Goal: Transaction & Acquisition: Register for event/course

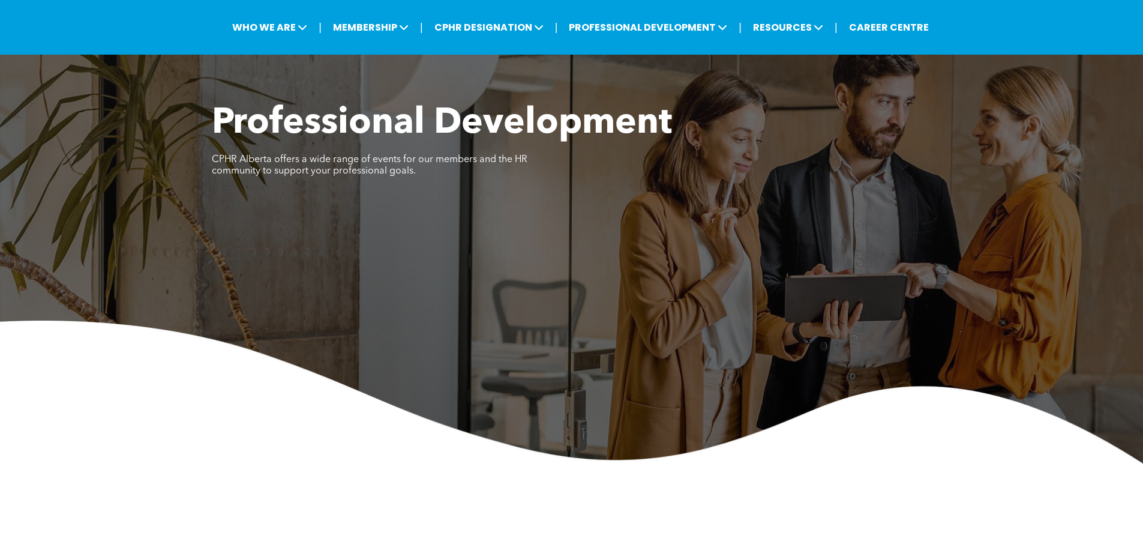
scroll to position [420, 0]
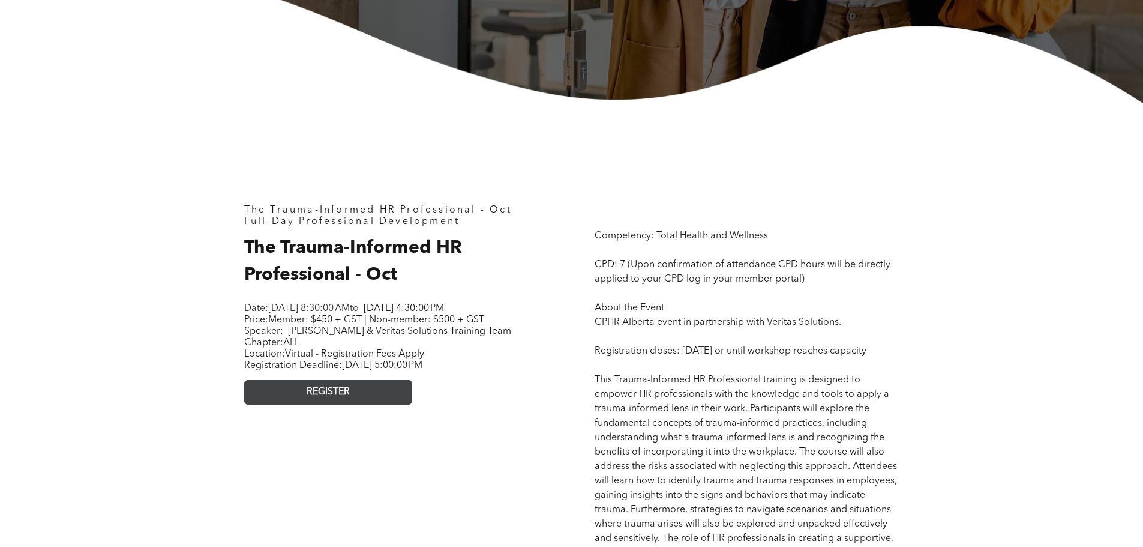
click at [344, 398] on span "REGISTER" at bounding box center [328, 392] width 43 height 11
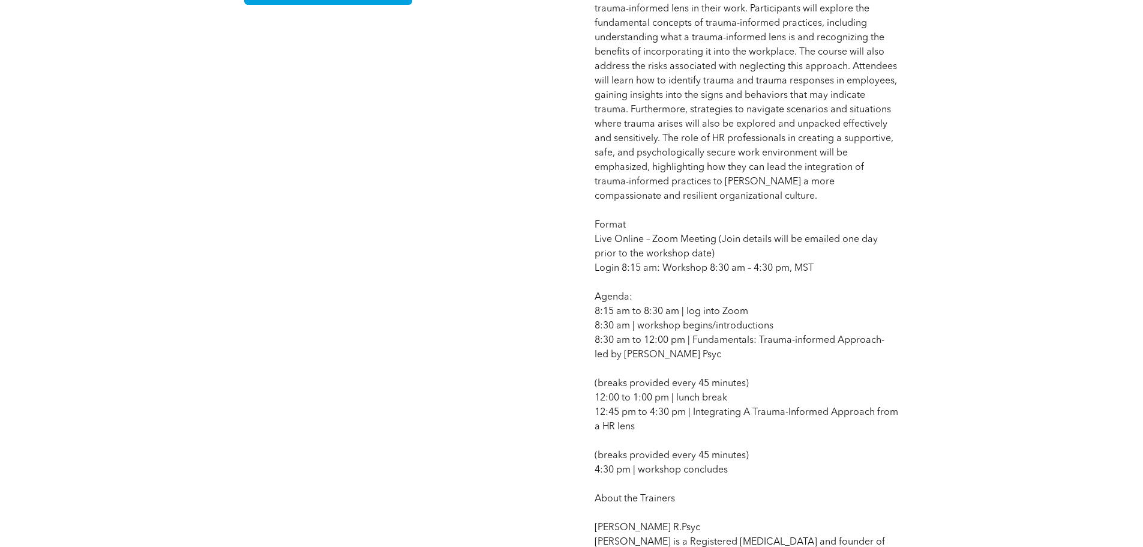
scroll to position [520, 0]
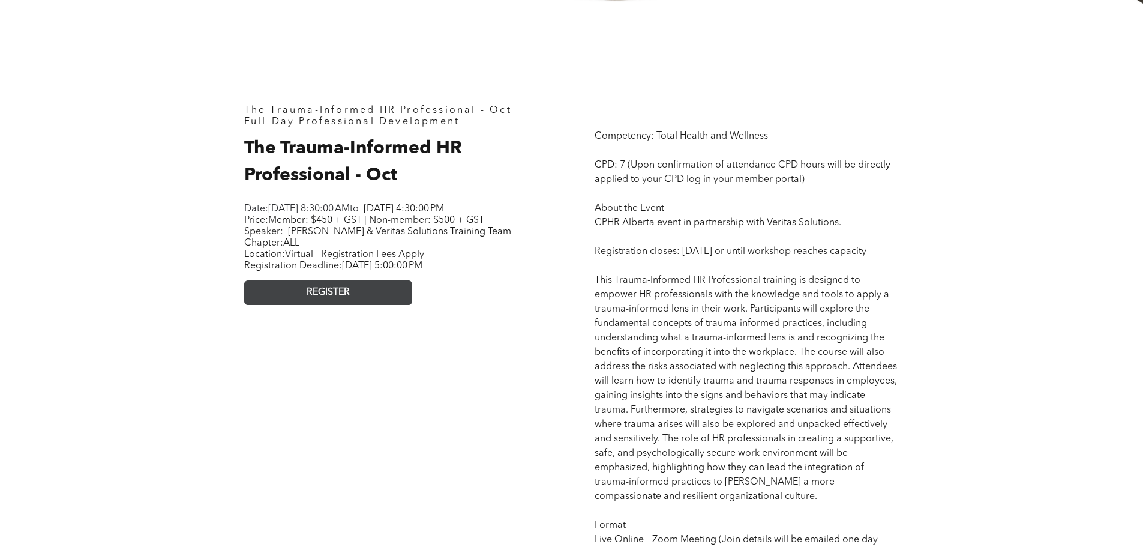
click at [340, 298] on span "REGISTER" at bounding box center [328, 292] width 43 height 11
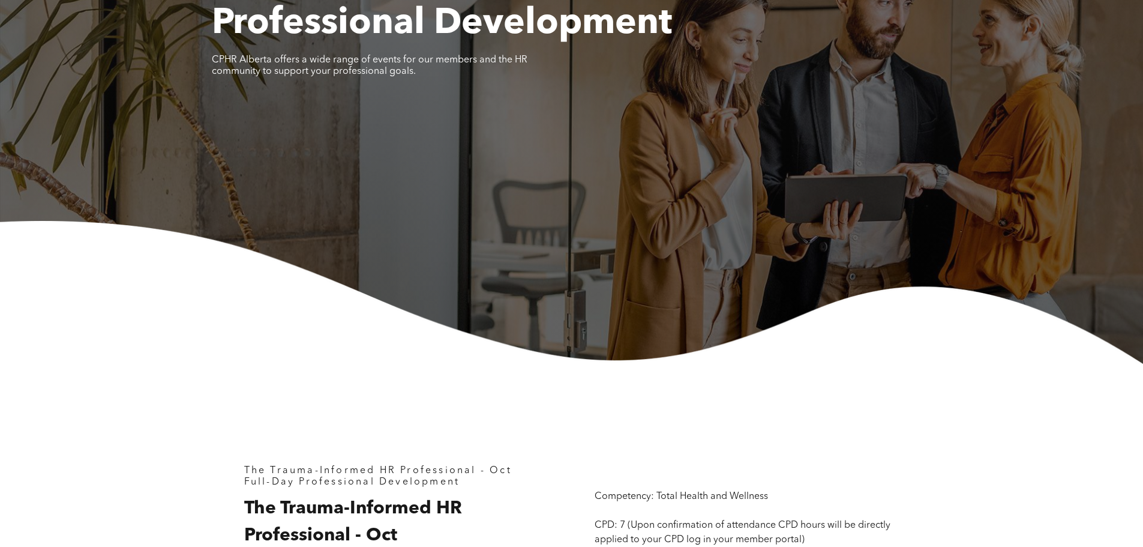
scroll to position [0, 0]
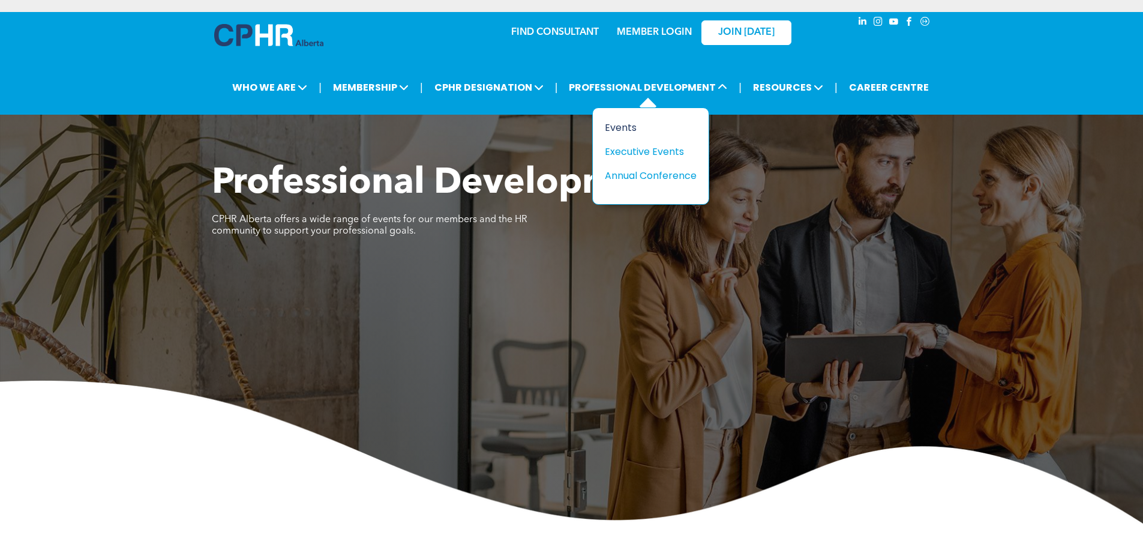
click at [631, 125] on div "Events" at bounding box center [646, 127] width 83 height 15
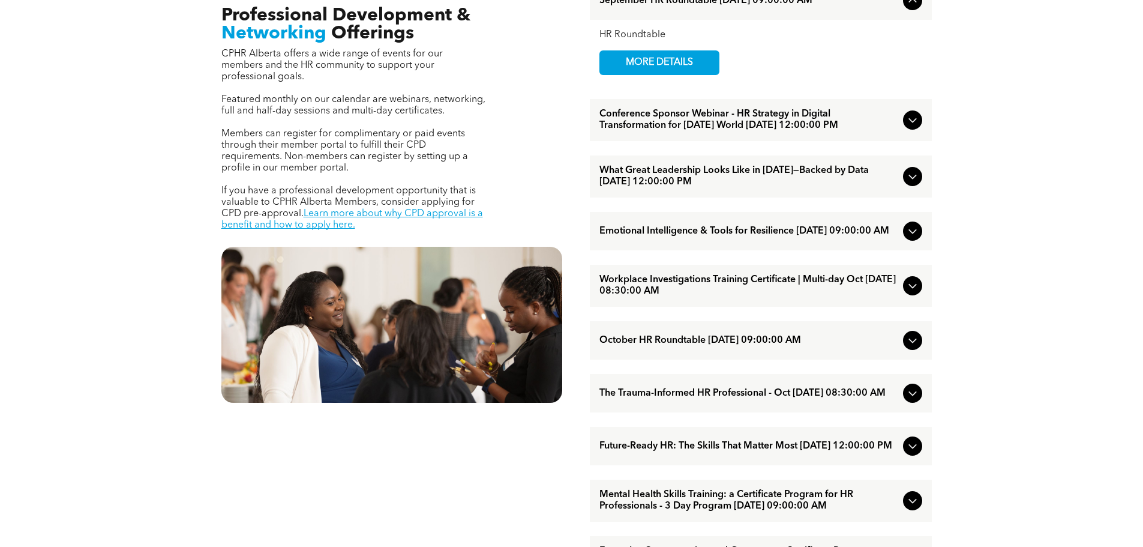
scroll to position [540, 0]
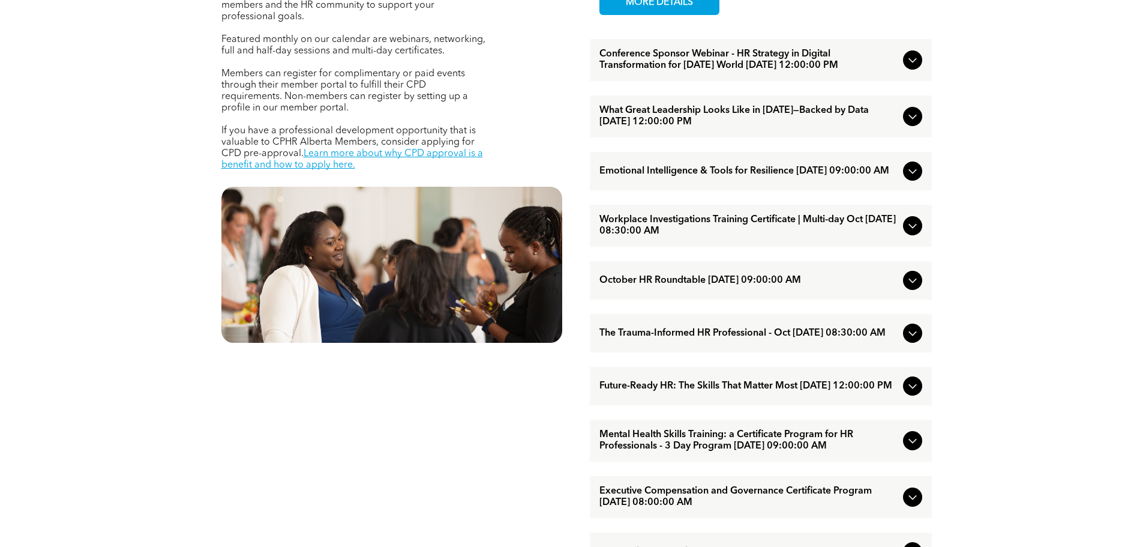
click at [695, 339] on span "The Trauma-Informed HR Professional - Oct [DATE] 08:30:00 AM" at bounding box center [749, 333] width 299 height 11
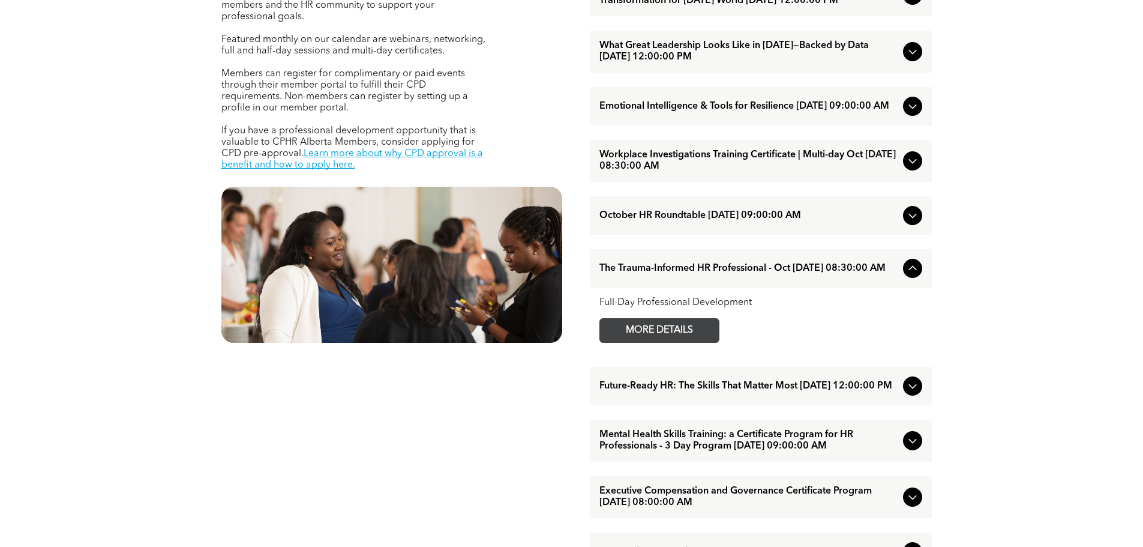
click at [655, 342] on span "MORE DETAILS" at bounding box center [659, 330] width 95 height 23
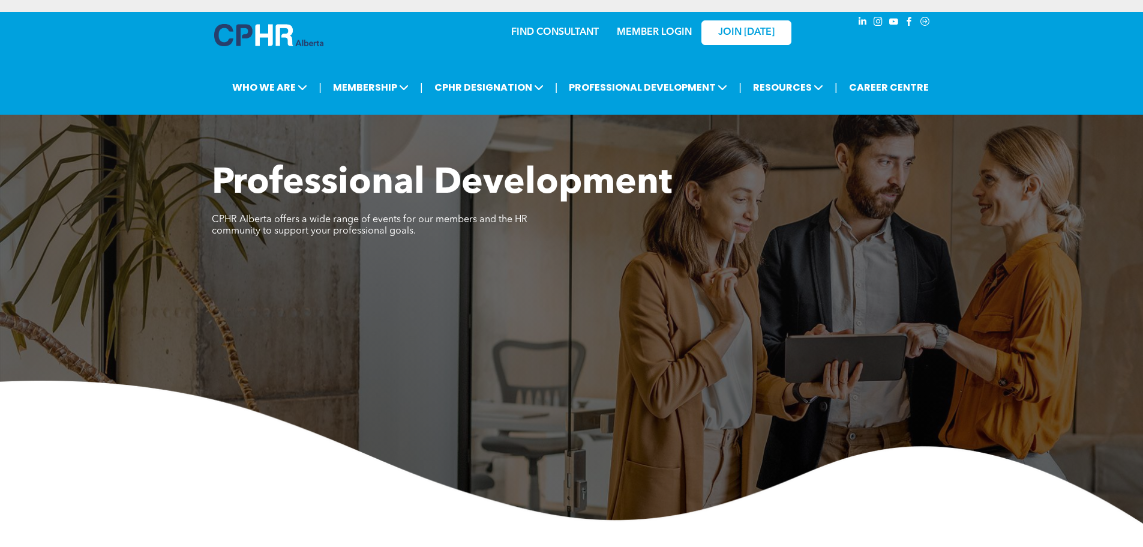
scroll to position [360, 0]
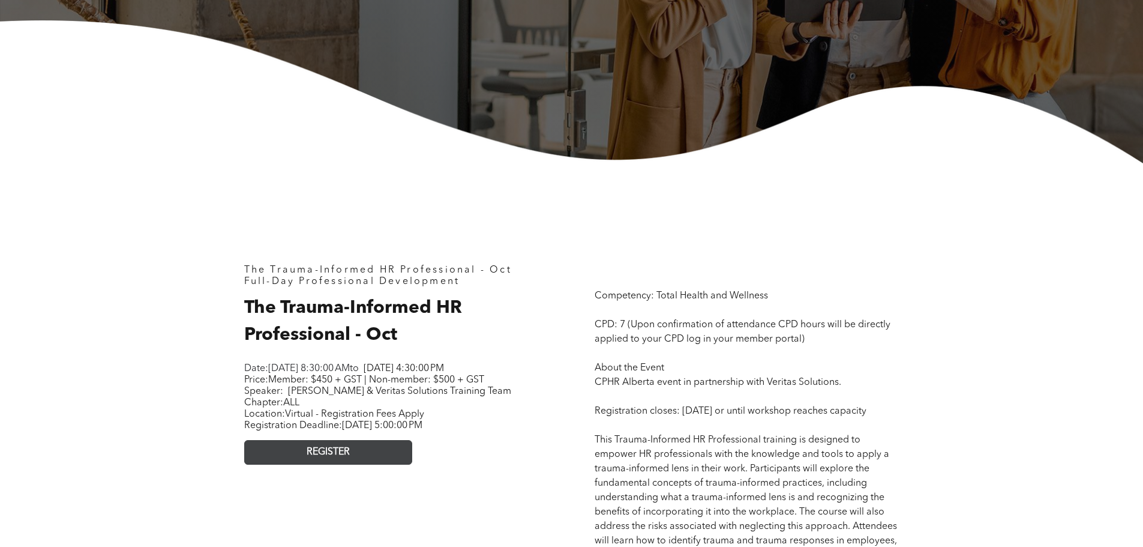
click at [344, 458] on span "REGISTER" at bounding box center [328, 452] width 43 height 11
